Goal: Information Seeking & Learning: Learn about a topic

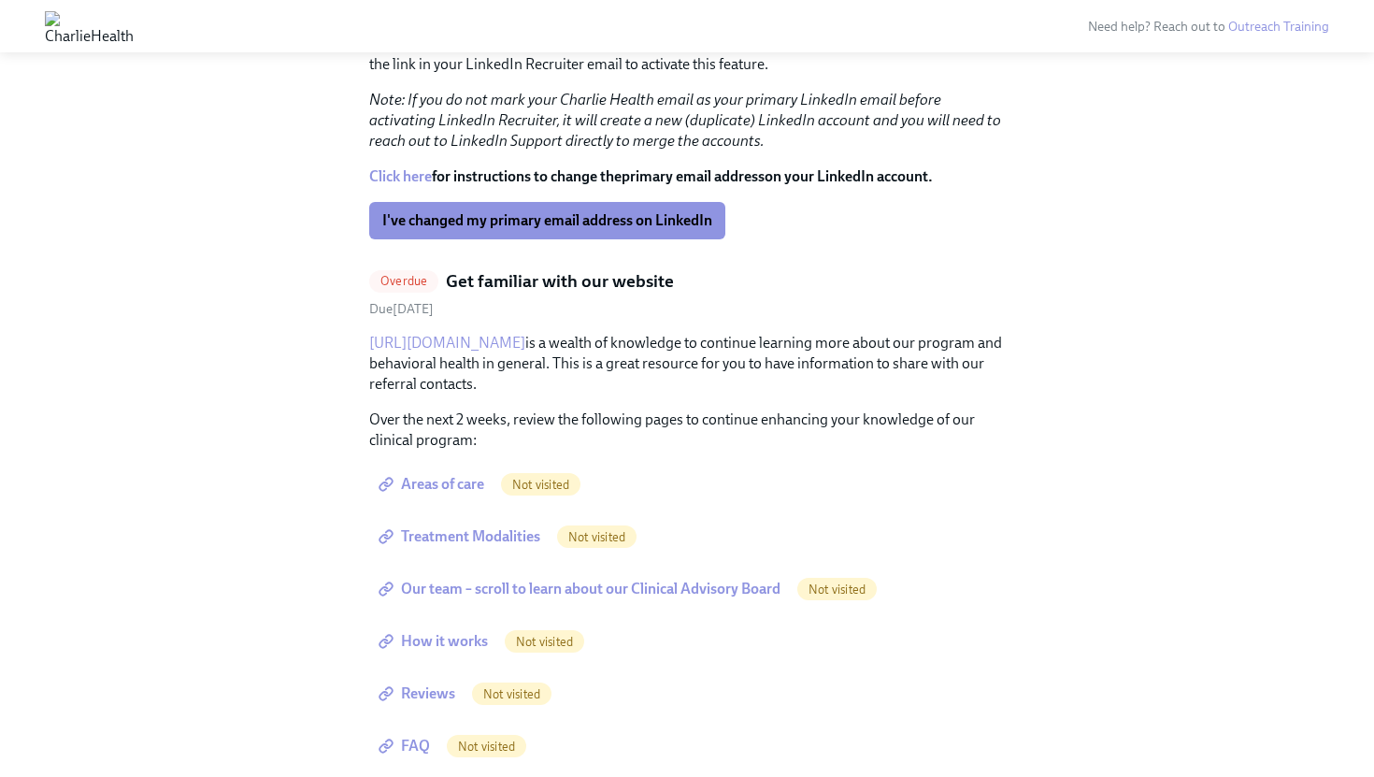
scroll to position [870, 0]
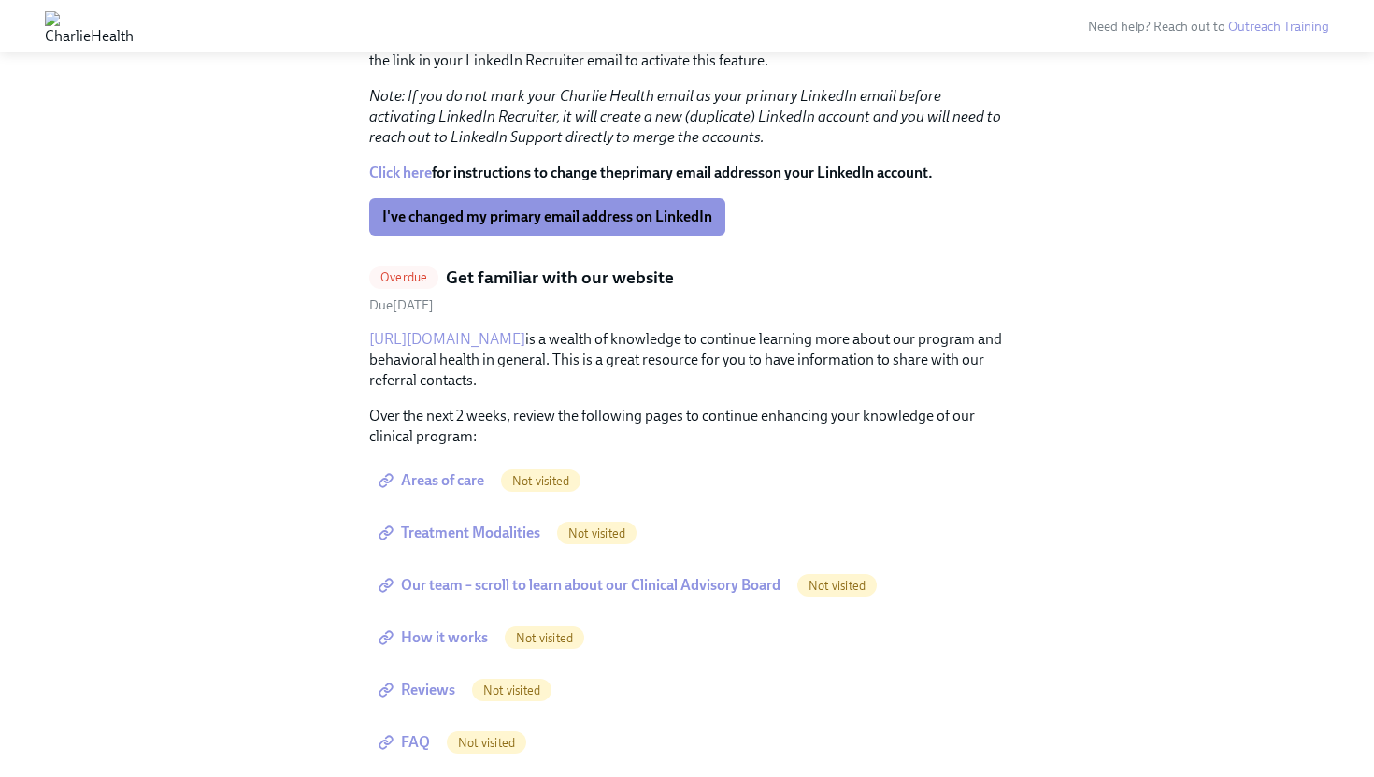
click at [492, 338] on link "[URL][DOMAIN_NAME]" at bounding box center [447, 339] width 156 height 18
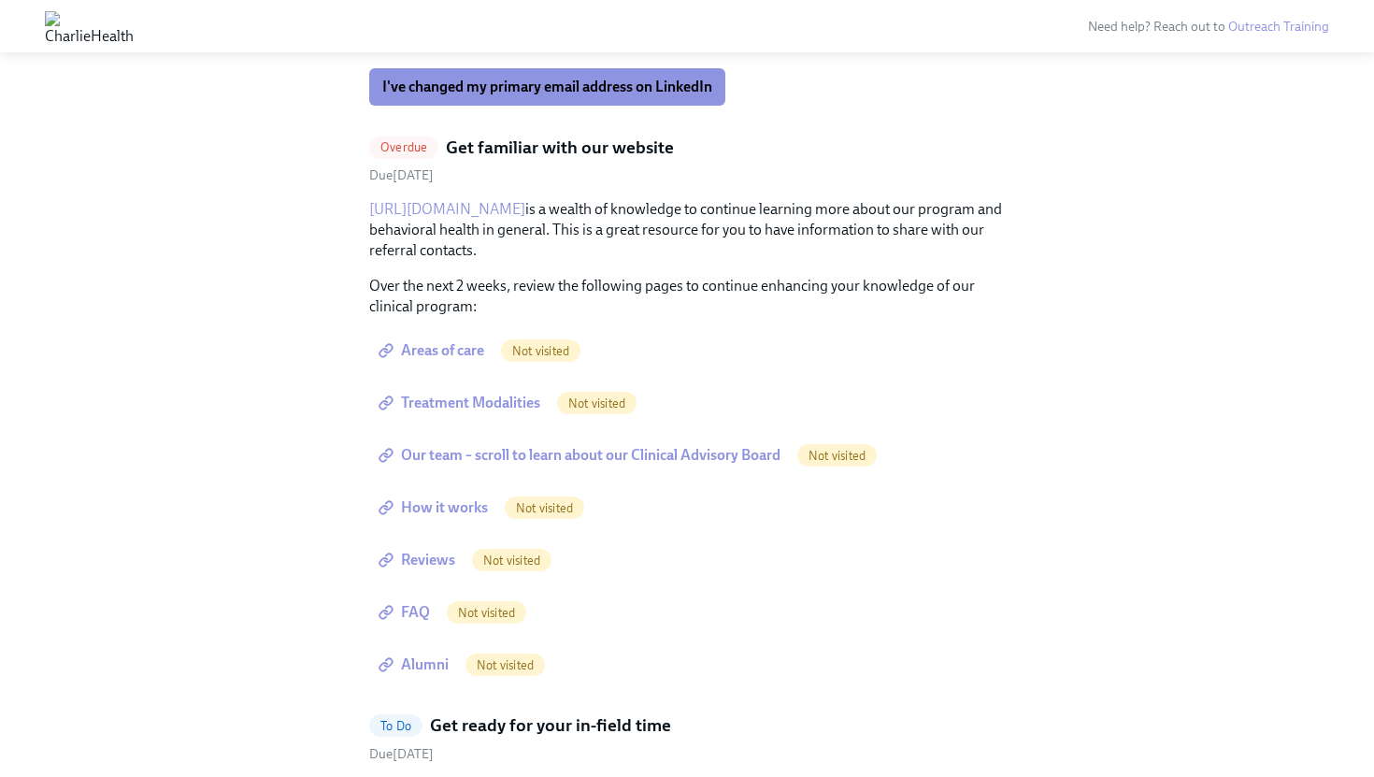
scroll to position [1003, 0]
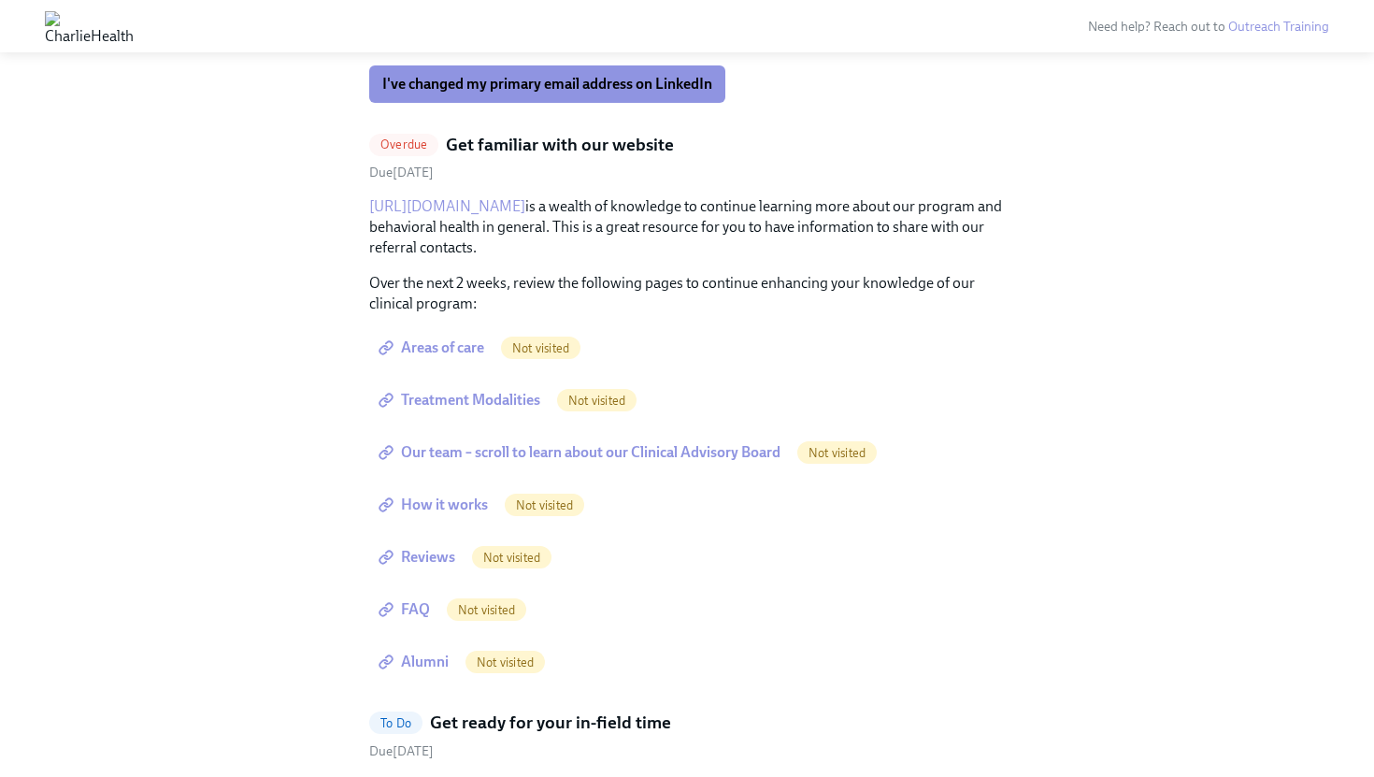
click at [469, 347] on span "Areas of care" at bounding box center [433, 347] width 102 height 19
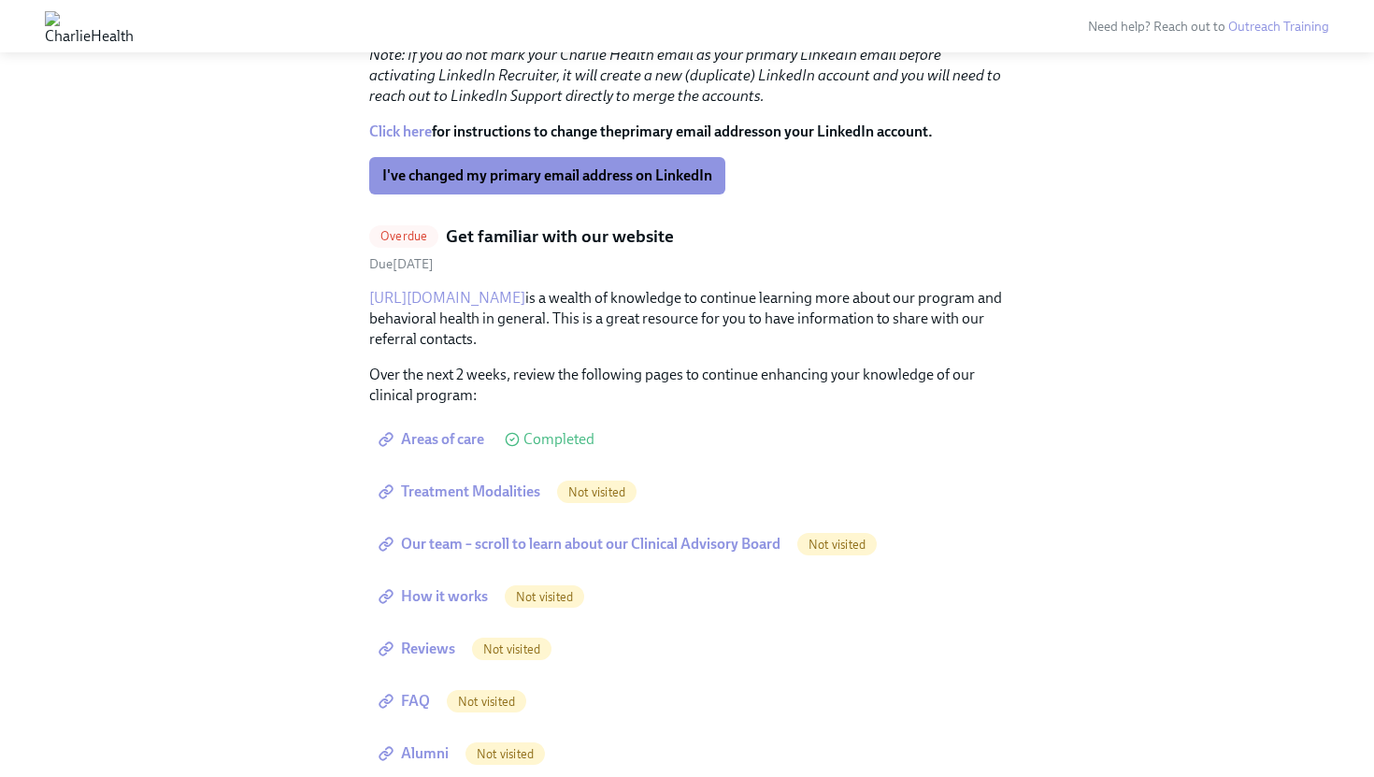
scroll to position [933, 0]
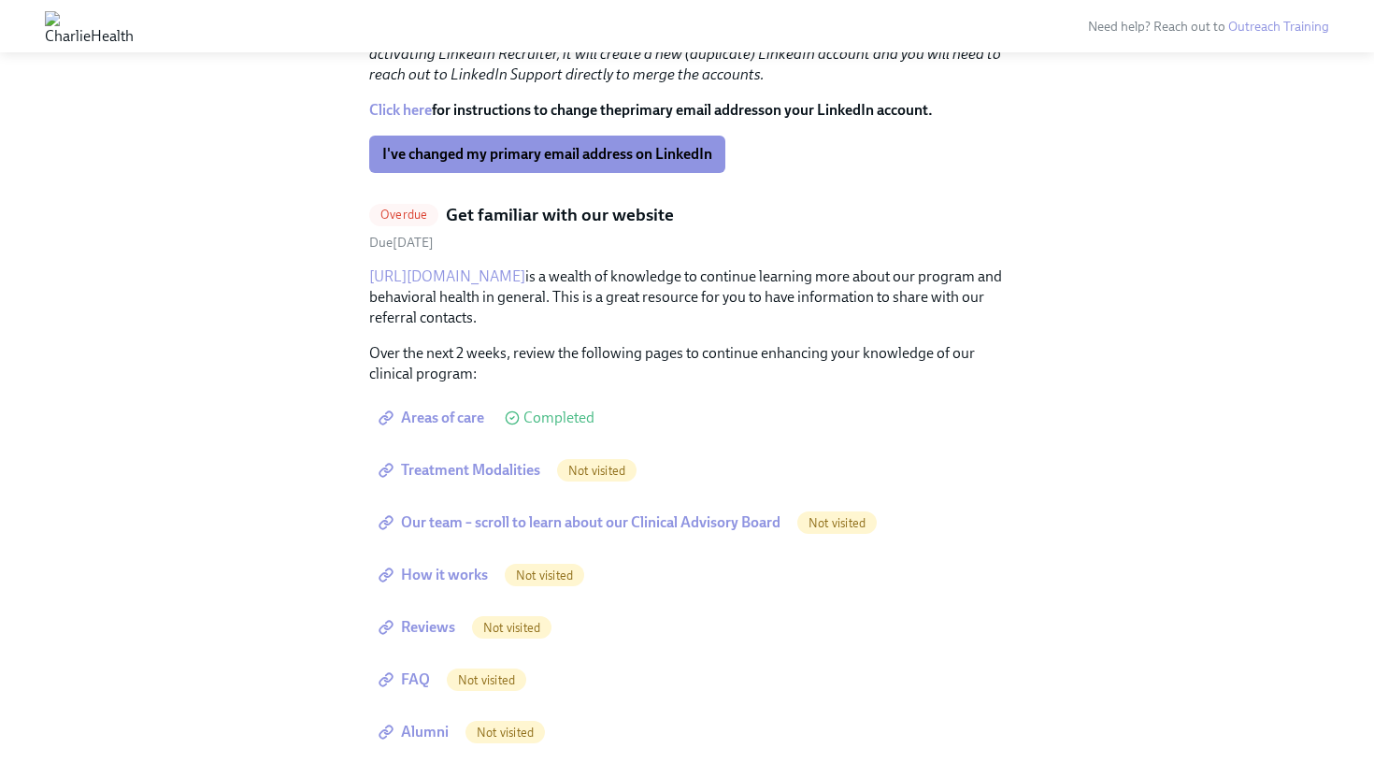
click at [451, 424] on span "Areas of care" at bounding box center [433, 417] width 102 height 19
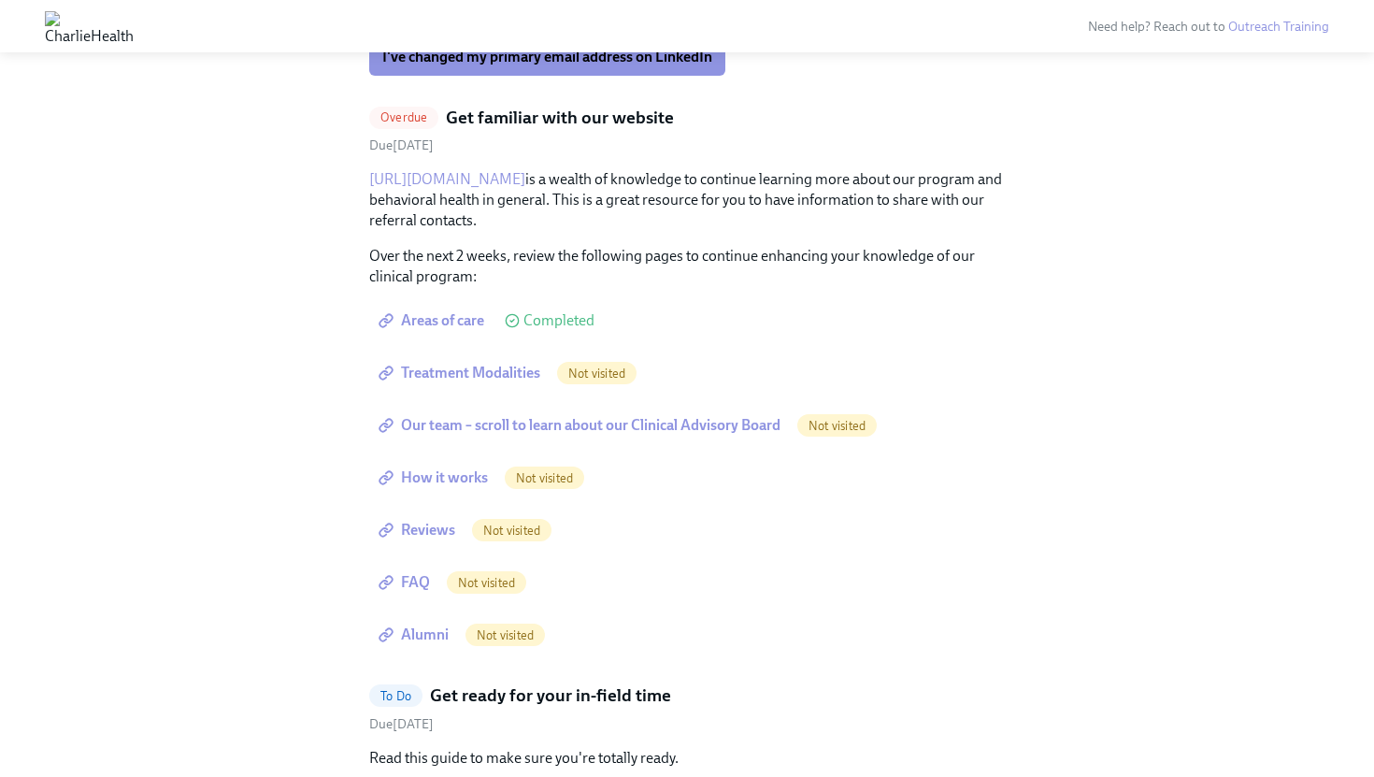
scroll to position [1056, 0]
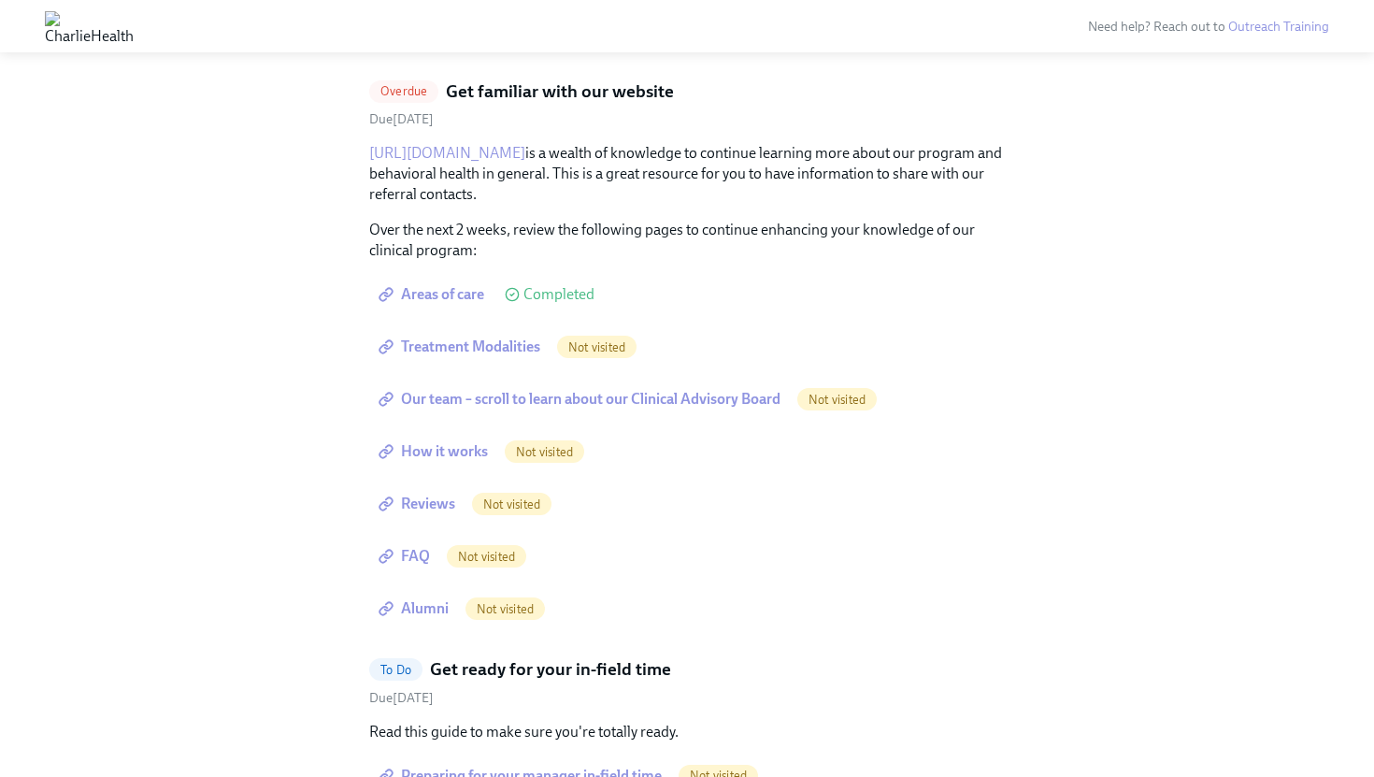
click at [518, 351] on span "Treatment Modalities" at bounding box center [461, 346] width 158 height 19
click at [515, 394] on span "Our team – scroll to learn about our Clinical Advisory Board" at bounding box center [581, 399] width 398 height 19
click at [457, 457] on span "How it works" at bounding box center [435, 451] width 106 height 19
click at [433, 506] on span "Reviews" at bounding box center [418, 503] width 73 height 19
click at [443, 506] on span "Reviews" at bounding box center [418, 503] width 73 height 19
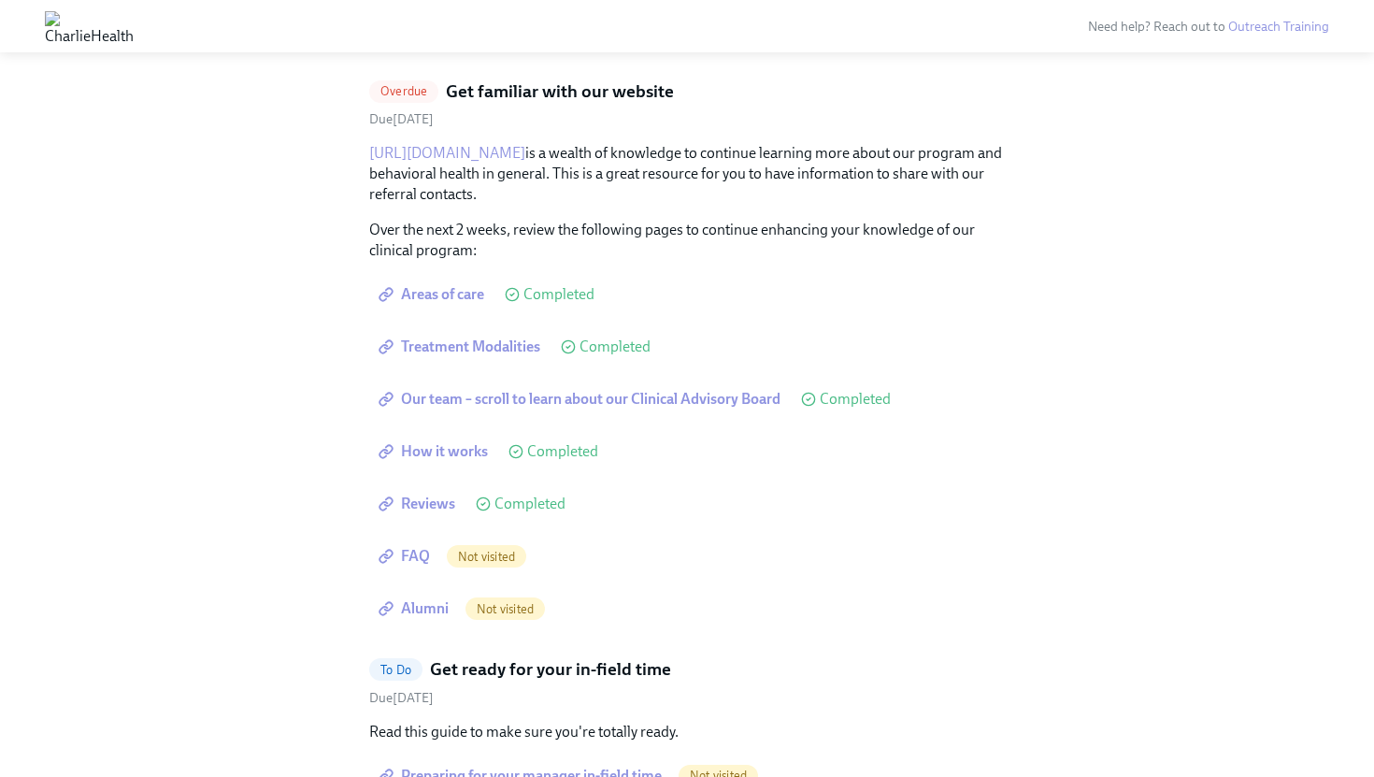
click at [426, 557] on span "FAQ" at bounding box center [406, 556] width 48 height 19
click at [437, 623] on link "Alumni" at bounding box center [415, 608] width 93 height 37
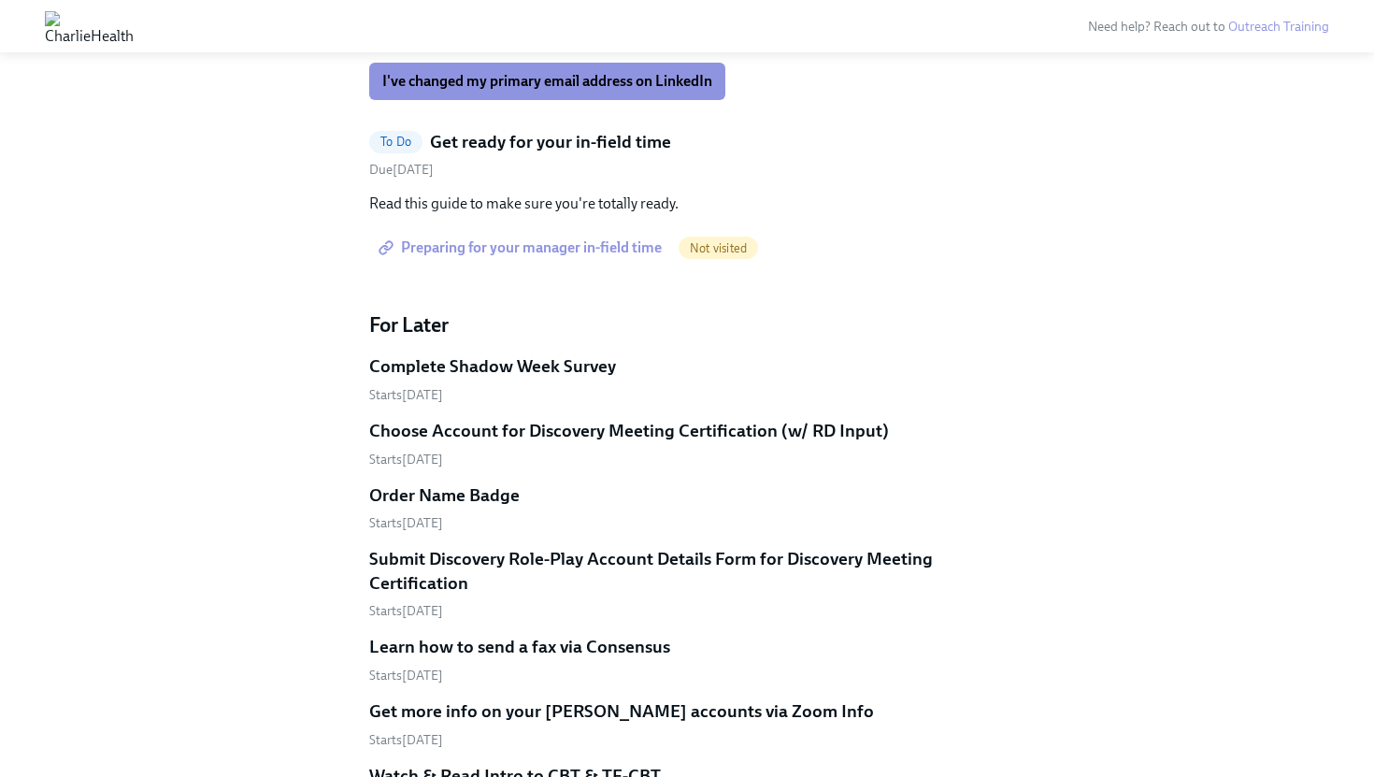
scroll to position [1007, 0]
click at [524, 245] on span "Preparing for your manager in-field time" at bounding box center [521, 246] width 279 height 19
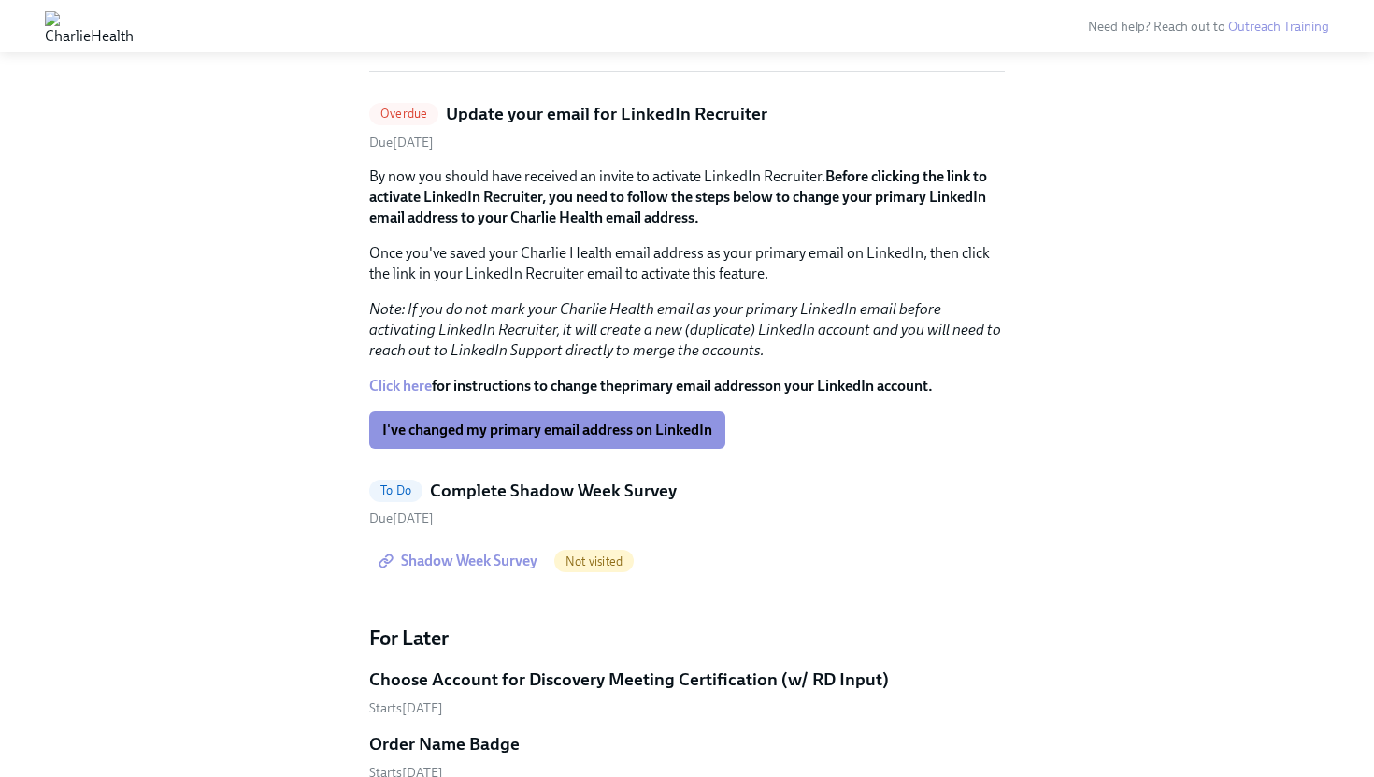
scroll to position [637, 0]
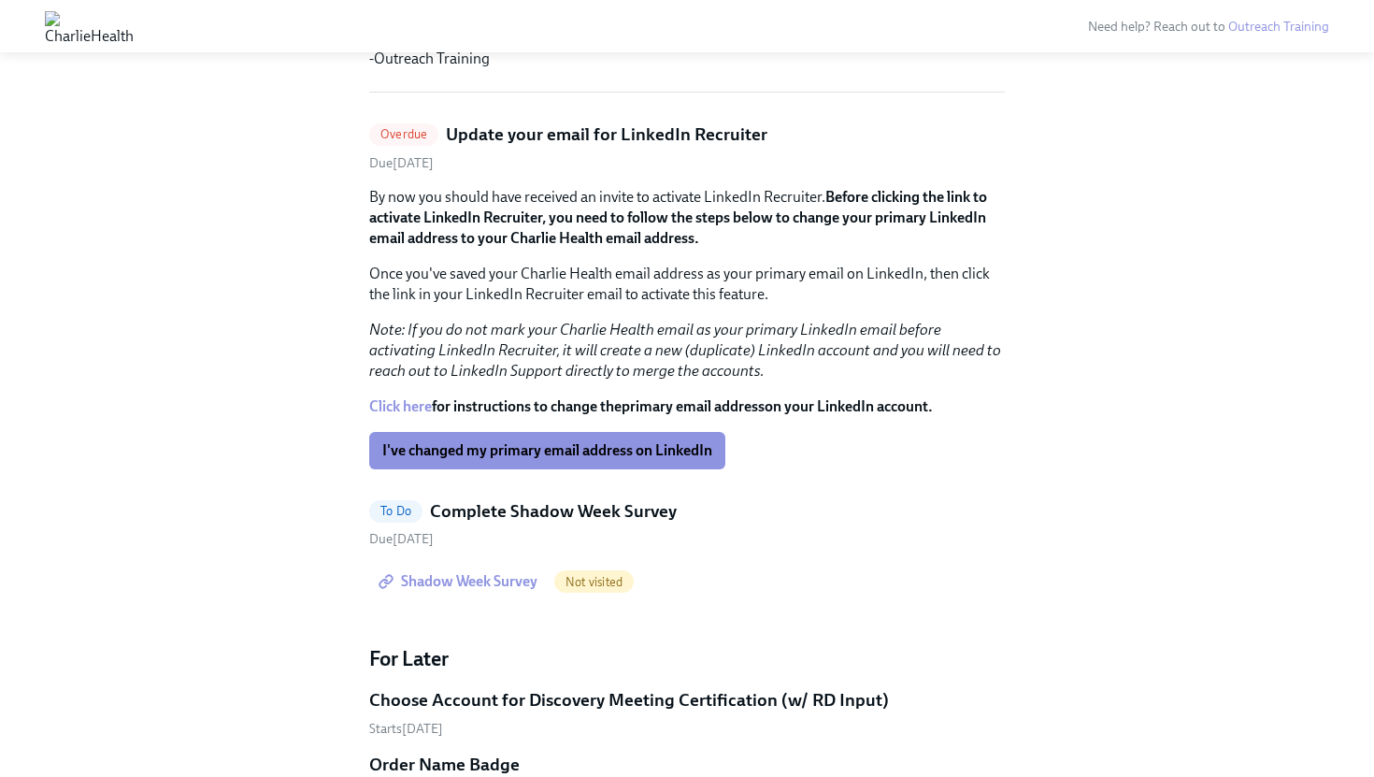
click at [896, 483] on div "Overdue Update your email for LinkedIn Recruiter Due August 9th By now you shou…" at bounding box center [687, 361] width 636 height 478
click at [468, 591] on link "Shadow Week Survey" at bounding box center [459, 581] width 181 height 37
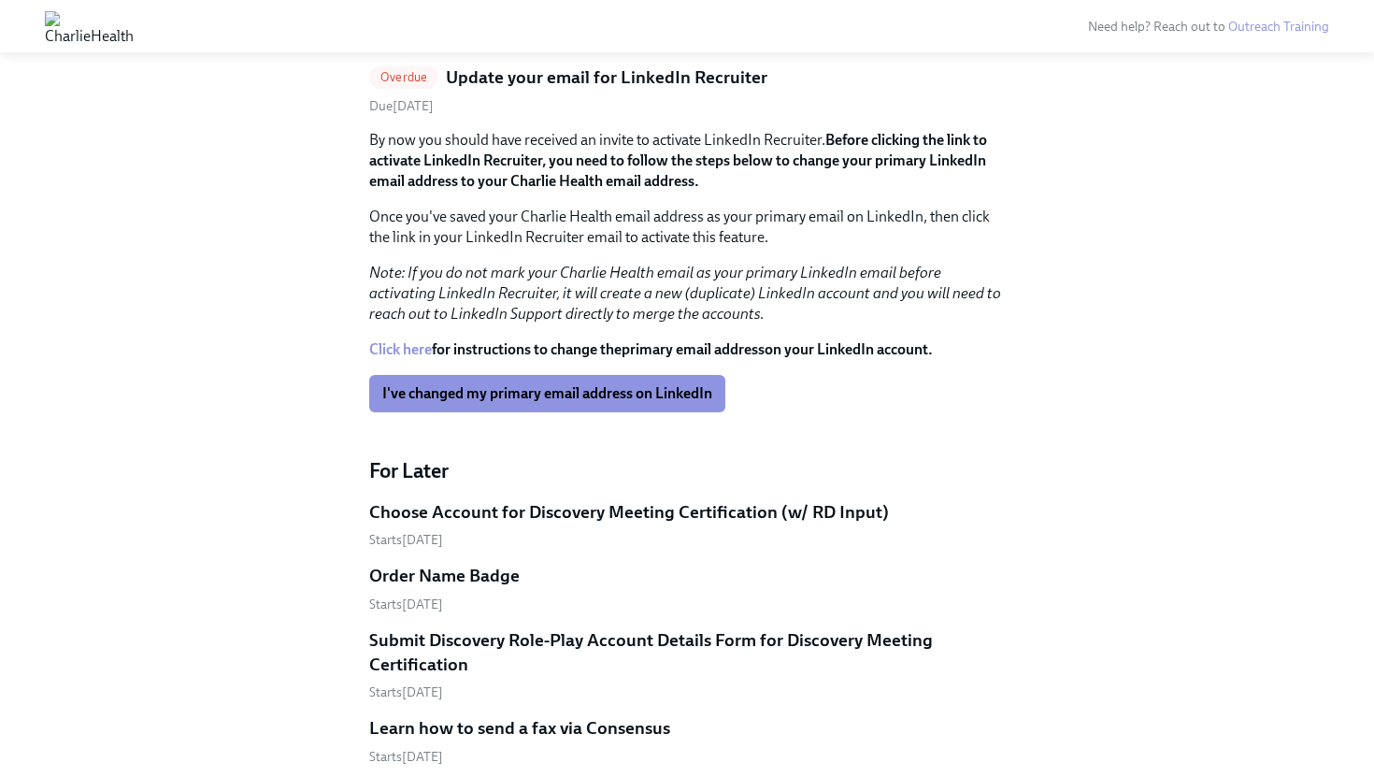
scroll to position [697, 0]
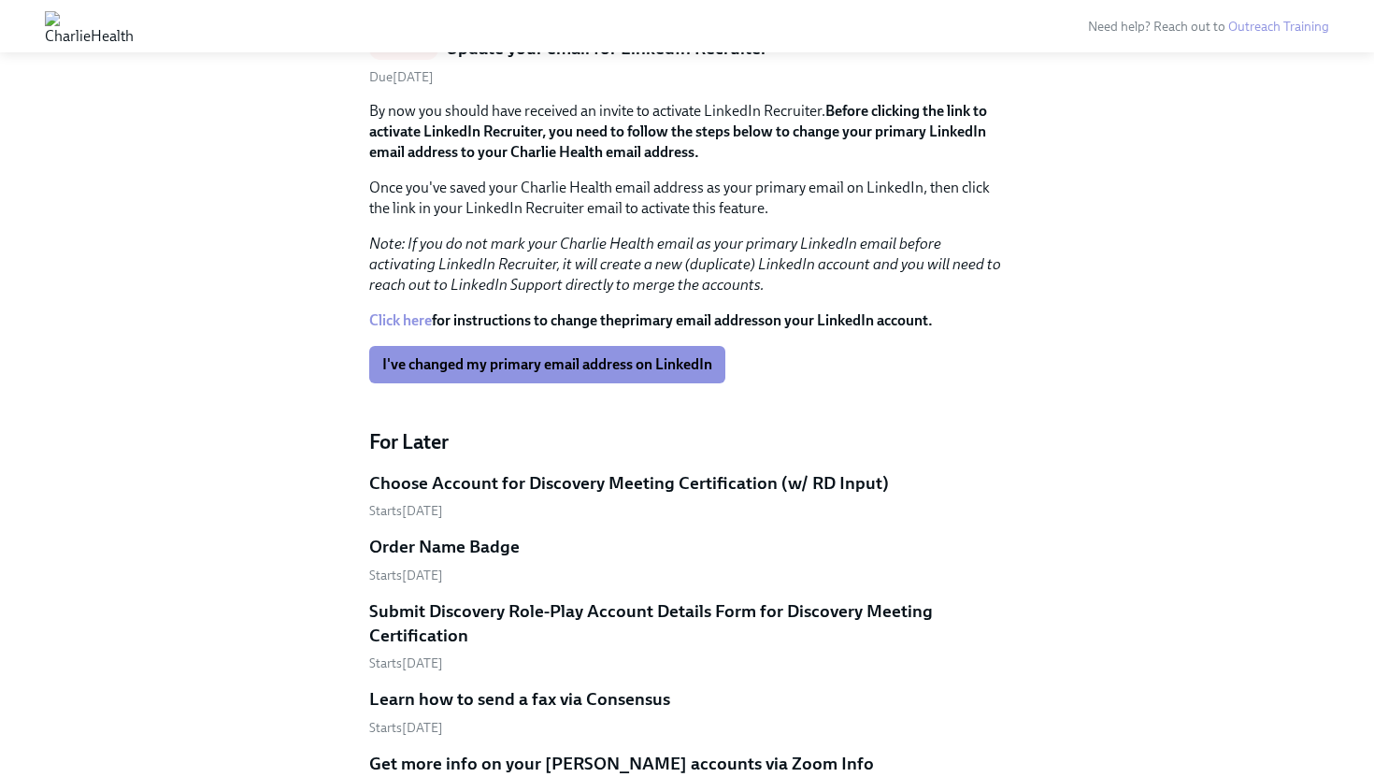
scroll to position [727, 0]
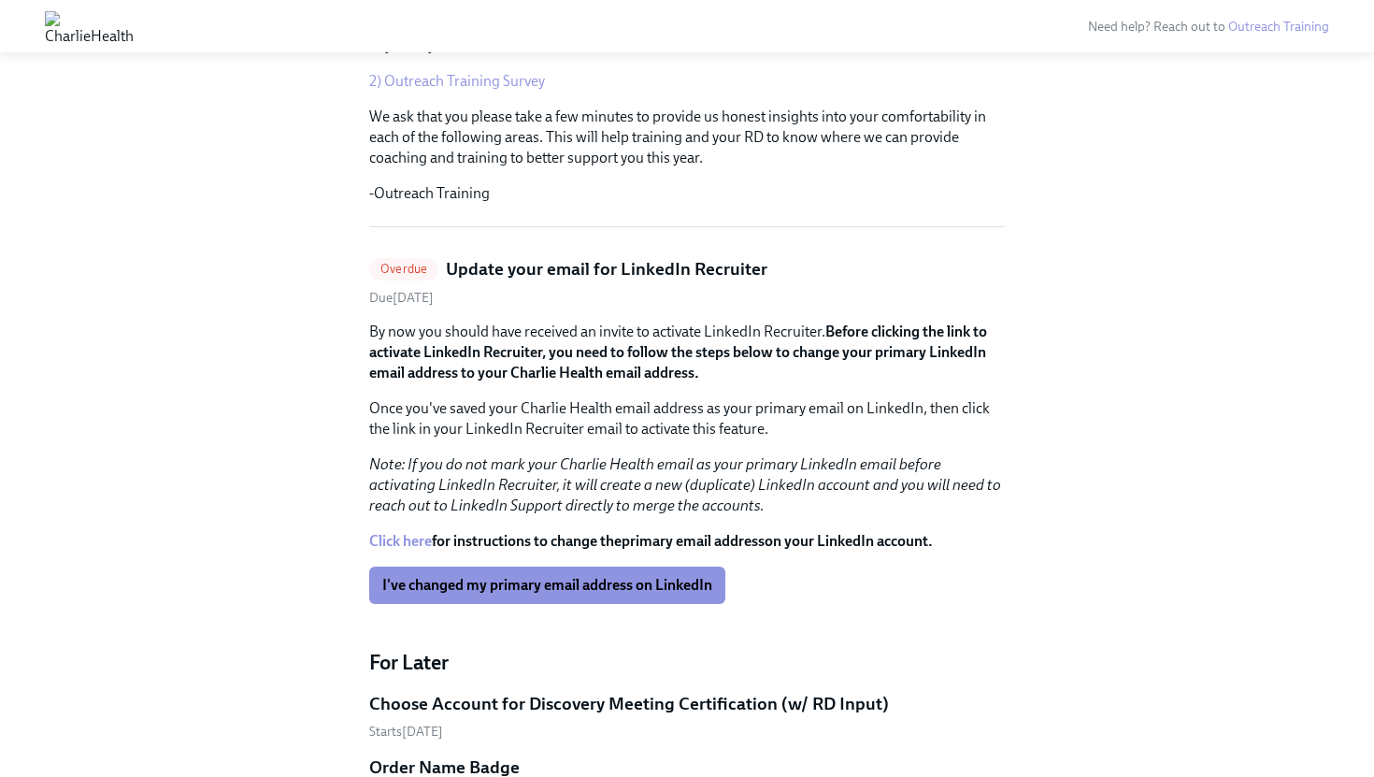
scroll to position [397, 0]
